Goal: Task Accomplishment & Management: Use online tool/utility

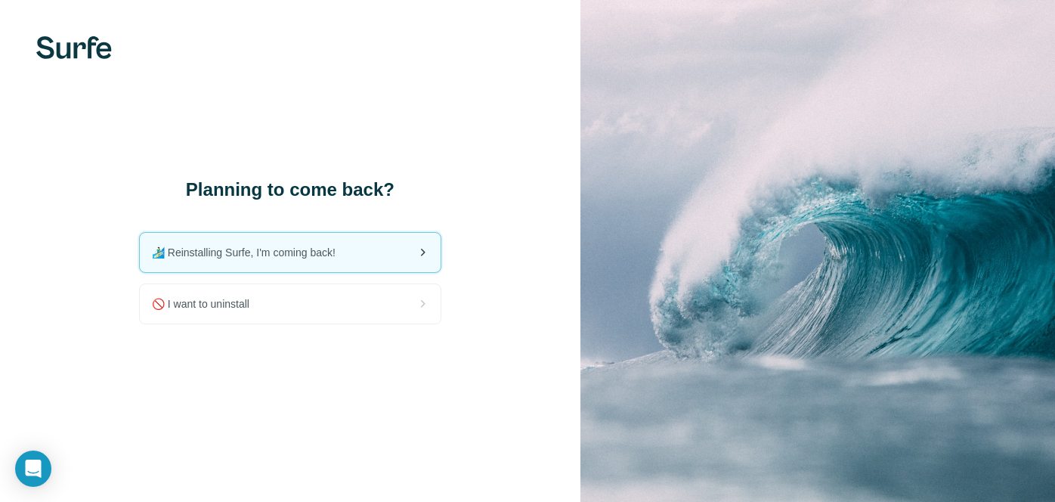
click at [261, 256] on span "🏄🏻‍♂️ Reinstalling Surfe, I'm coming back!" at bounding box center [250, 252] width 196 height 15
